Goal: Task Accomplishment & Management: Use online tool/utility

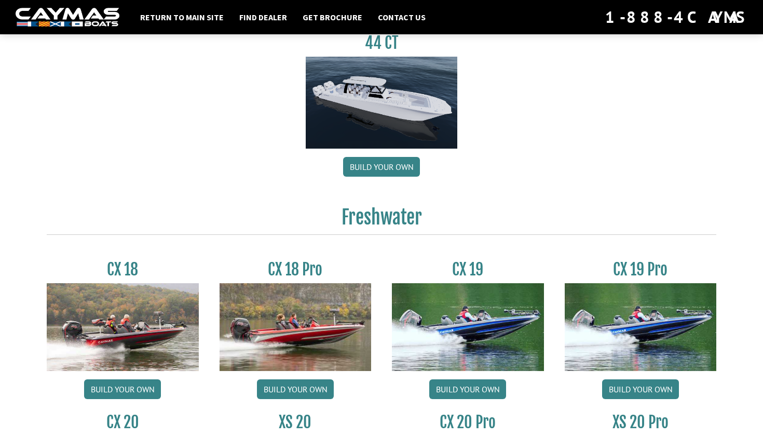
scroll to position [685, 0]
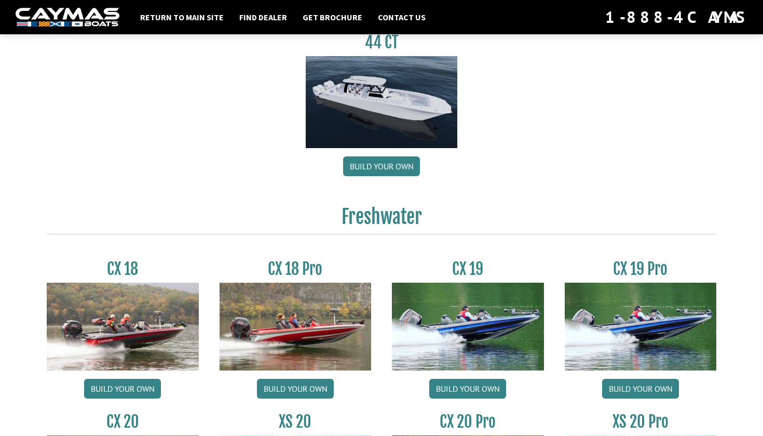
click at [391, 116] on img at bounding box center [382, 102] width 152 height 92
click at [375, 166] on link "Build your own" at bounding box center [381, 166] width 77 height 20
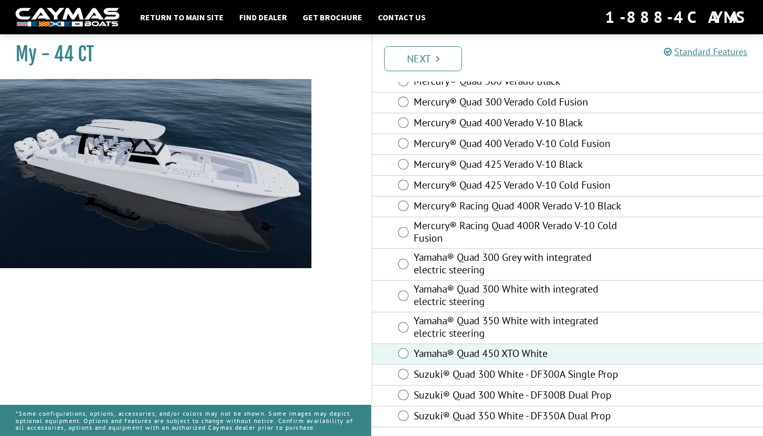
scroll to position [64, 0]
click at [436, 51] on link "Next" at bounding box center [423, 58] width 78 height 25
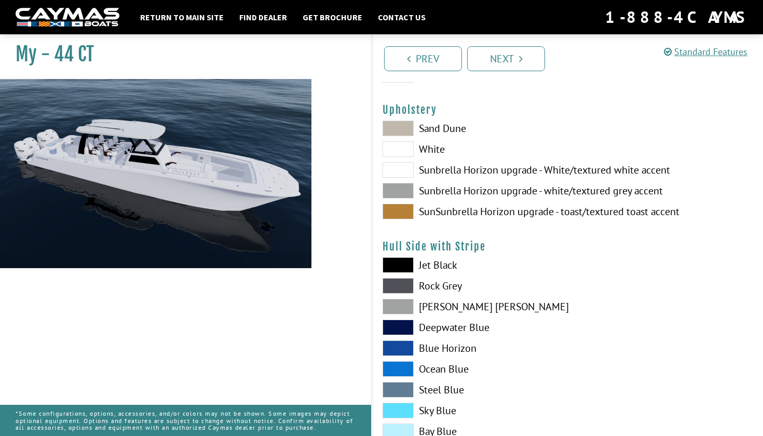
scroll to position [73, 0]
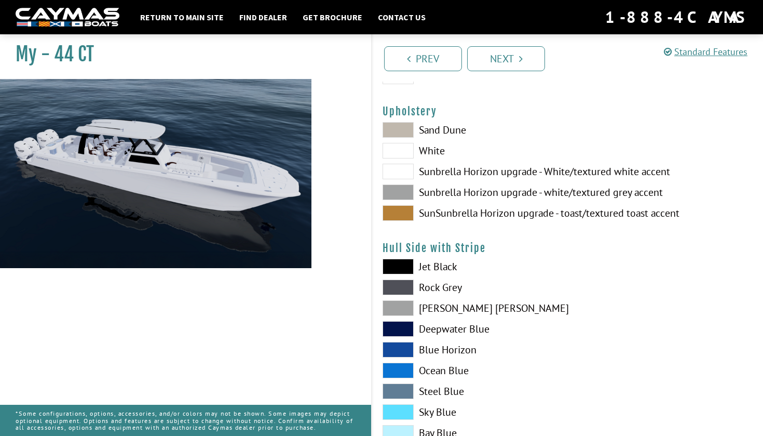
click at [398, 191] on span at bounding box center [398, 192] width 31 height 16
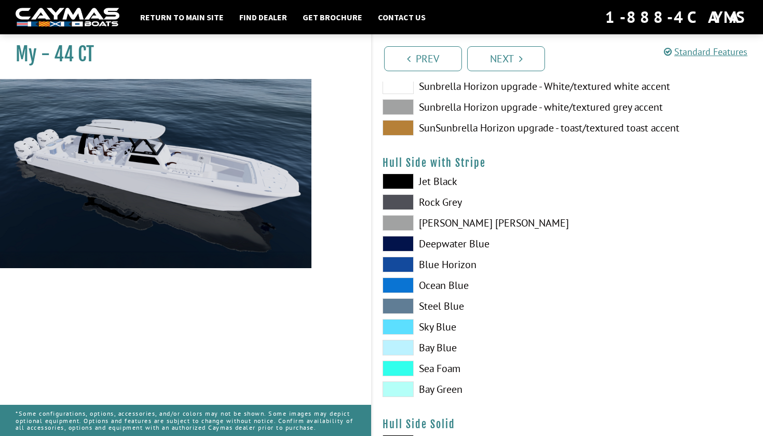
scroll to position [158, 0]
click at [404, 218] on span at bounding box center [398, 223] width 31 height 16
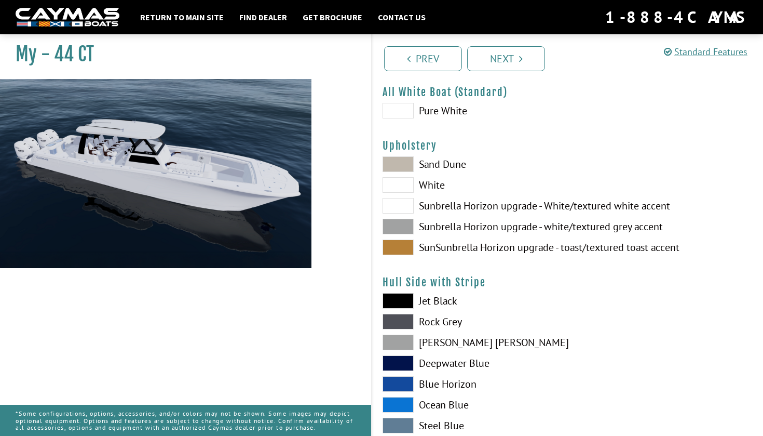
scroll to position [41, 0]
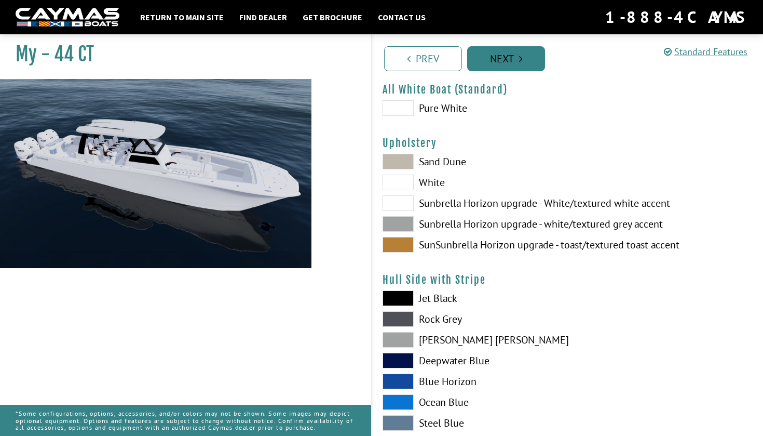
click at [504, 61] on link "Next" at bounding box center [506, 58] width 78 height 25
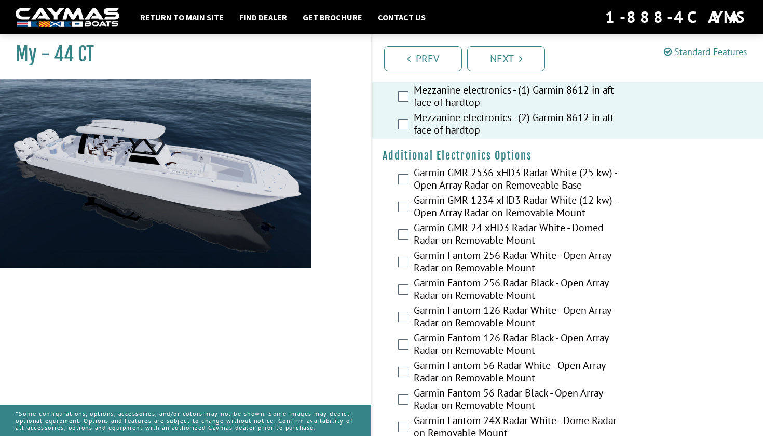
scroll to position [1864, 0]
drag, startPoint x: 403, startPoint y: 322, endPoint x: 375, endPoint y: 328, distance: 29.1
click at [375, 358] on div "Garmin Fantom 56 Radar White - Open Array Radar on Removable Mount" at bounding box center [567, 372] width 391 height 28
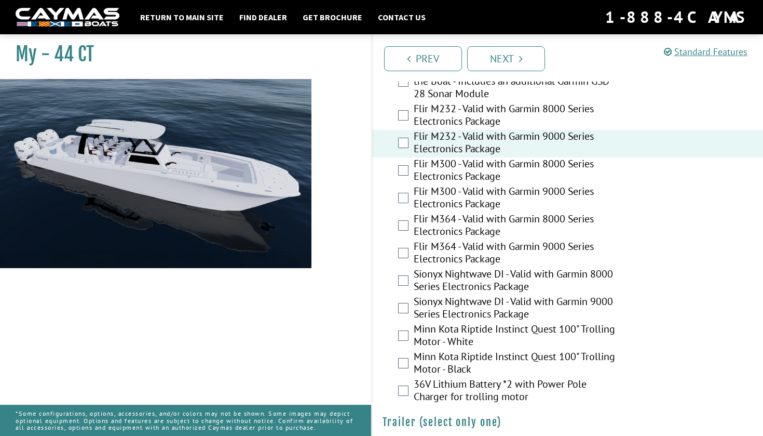
scroll to position [2364, 0]
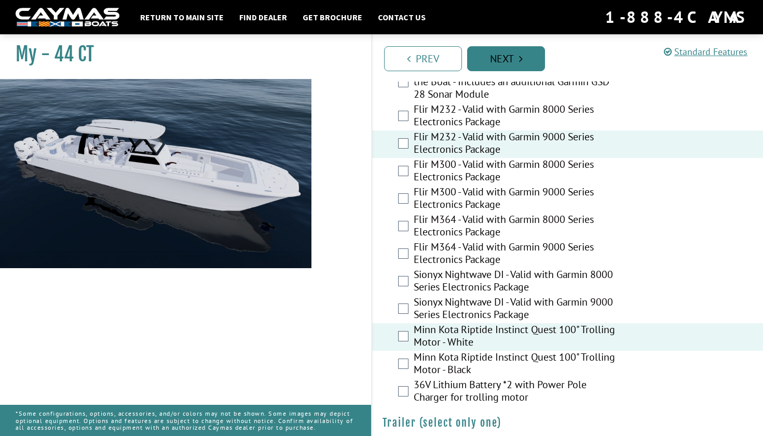
click at [504, 57] on link "Next" at bounding box center [506, 58] width 78 height 25
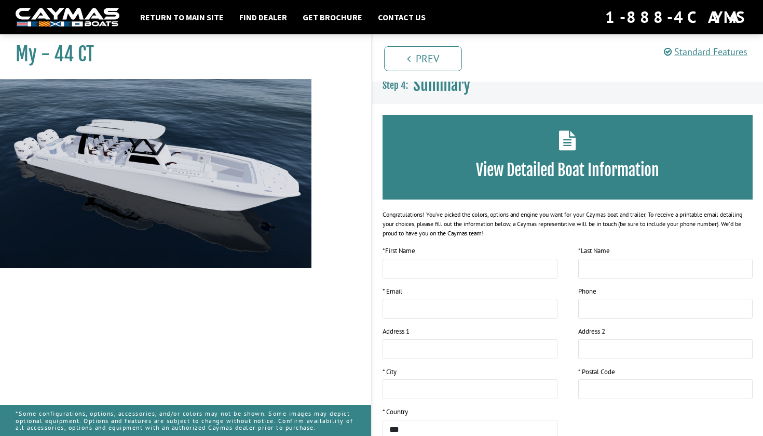
scroll to position [0, 0]
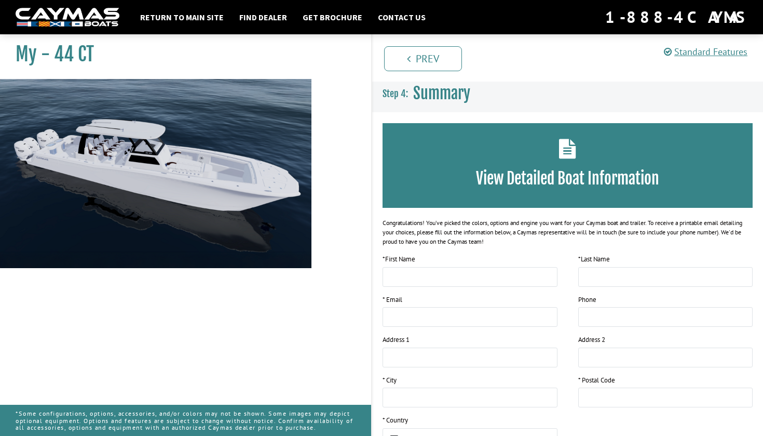
click at [557, 175] on h3 "View Detailed Boat Information" at bounding box center [567, 178] width 339 height 19
click at [565, 154] on icon at bounding box center [567, 149] width 17 height 20
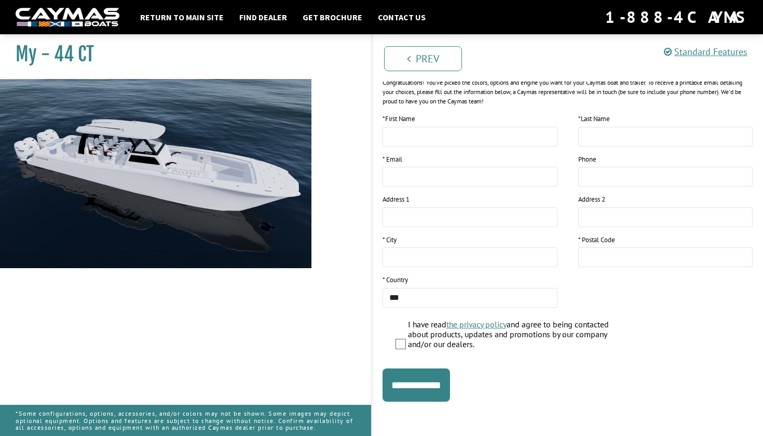
scroll to position [140, 0]
click at [420, 390] on input "**********" at bounding box center [417, 385] width 68 height 33
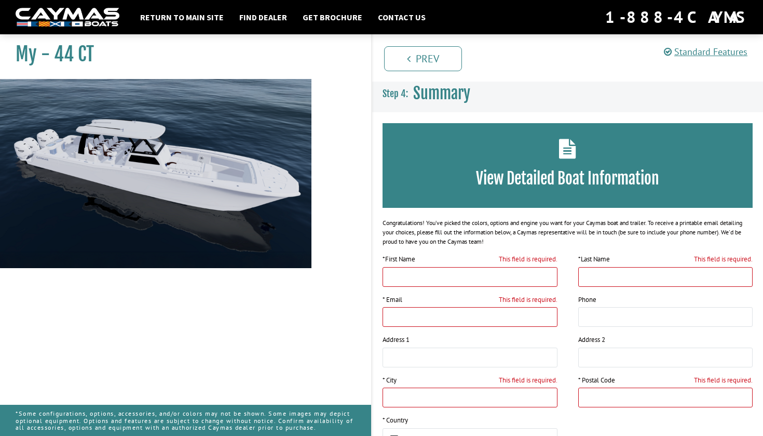
scroll to position [0, 0]
click at [204, 16] on link "Return to main site" at bounding box center [182, 17] width 94 height 14
